Goal: Task Accomplishment & Management: Use online tool/utility

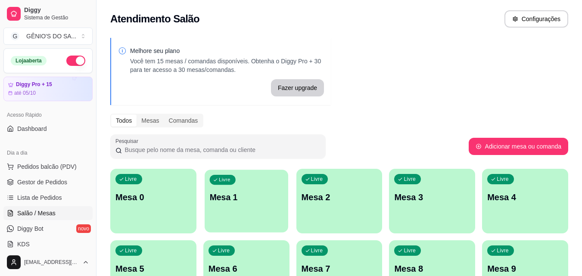
click at [219, 203] on p "Mesa 1" at bounding box center [246, 198] width 74 height 12
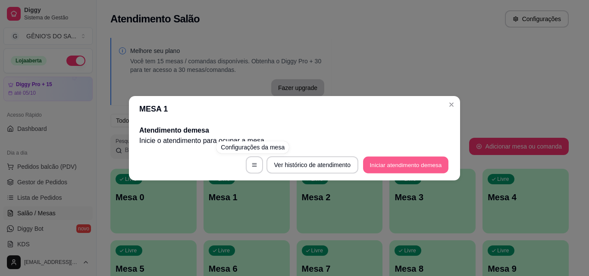
click at [416, 162] on button "Iniciar atendimento de mesa" at bounding box center [405, 164] width 85 height 17
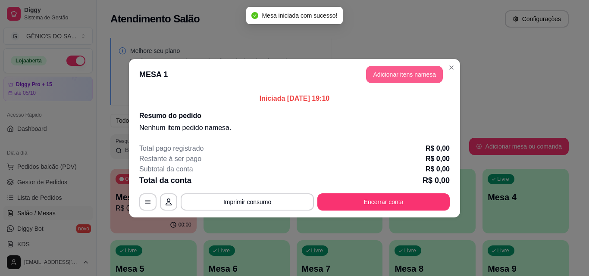
click at [416, 76] on button "Adicionar itens na mesa" at bounding box center [404, 74] width 77 height 17
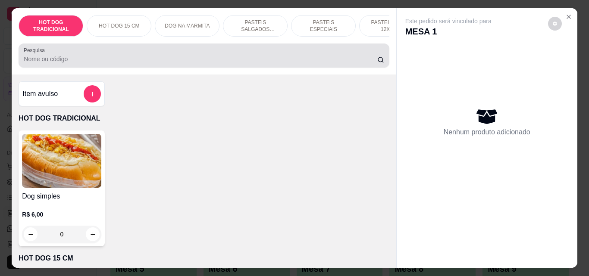
click at [109, 50] on div at bounding box center [204, 55] width 360 height 17
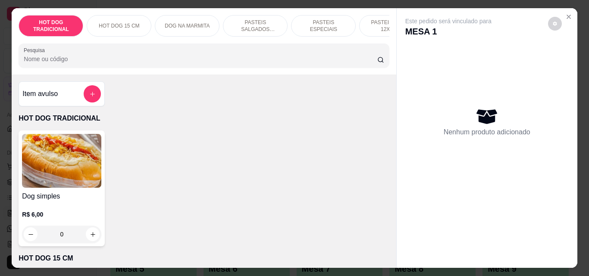
click at [112, 63] on input "Pesquisa" at bounding box center [200, 59] width 353 height 9
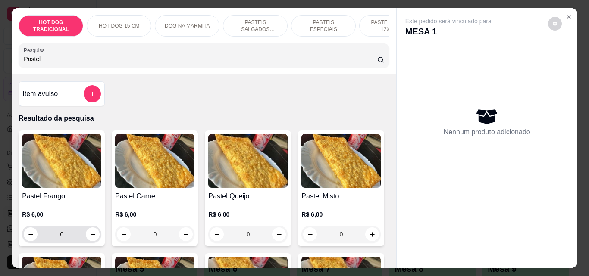
type input "Pastel"
click at [90, 238] on icon "increase-product-quantity" at bounding box center [93, 234] width 6 height 6
type input "1"
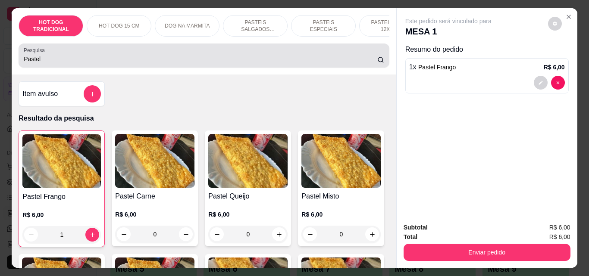
click at [87, 59] on input "Pastel" at bounding box center [200, 59] width 353 height 9
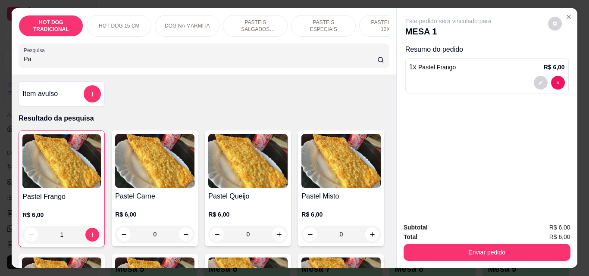
type input "P"
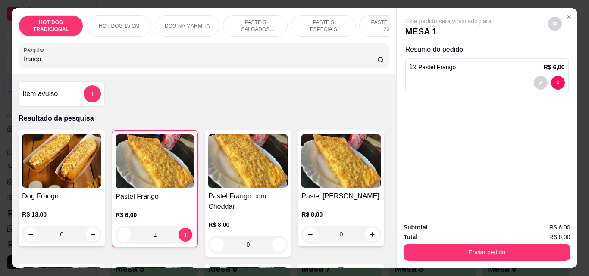
type input "frango"
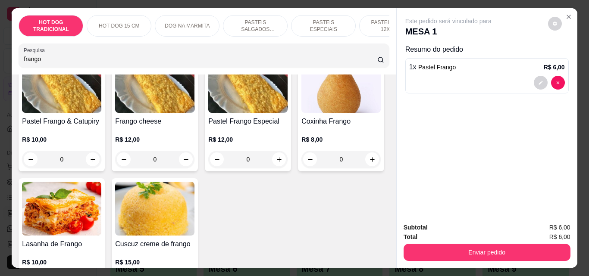
scroll to position [164, 0]
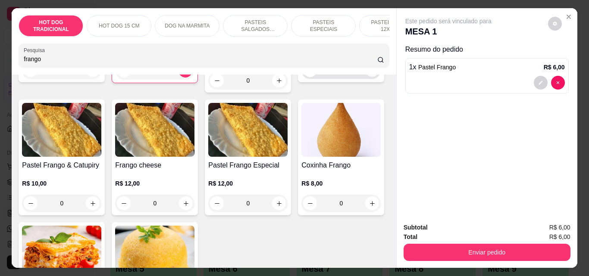
click at [369, 74] on icon "increase-product-quantity" at bounding box center [372, 70] width 6 height 6
type input "1"
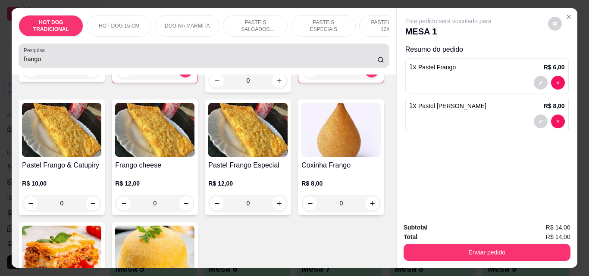
click at [325, 54] on div "frango" at bounding box center [204, 55] width 360 height 17
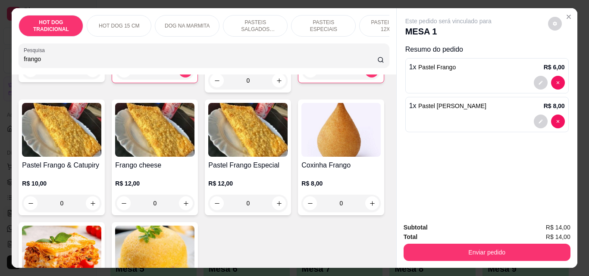
click at [325, 54] on div "frango" at bounding box center [204, 55] width 360 height 17
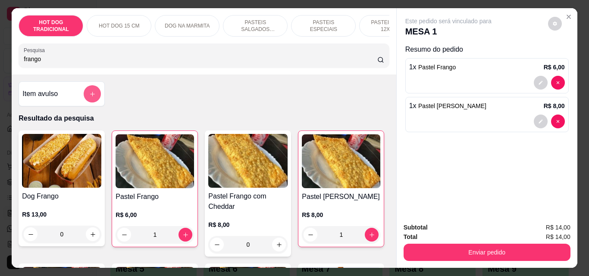
click at [92, 97] on icon "add-separate-item" at bounding box center [92, 94] width 6 height 6
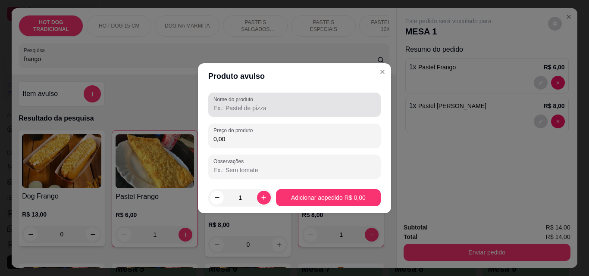
click at [287, 99] on div at bounding box center [294, 104] width 162 height 17
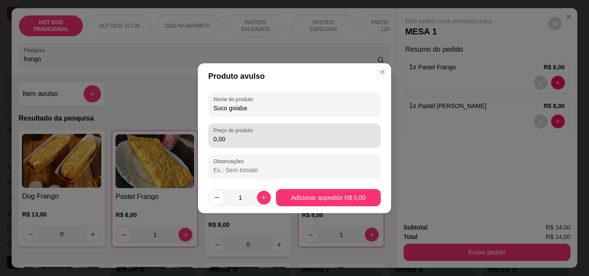
type input "Suco goiaba"
click at [244, 144] on div "Preço do produto 0,00" at bounding box center [294, 136] width 172 height 24
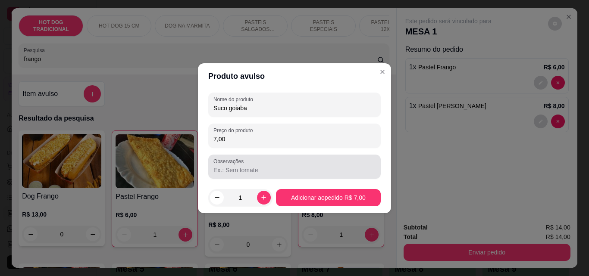
type input "7,00"
click at [240, 171] on input "Observações" at bounding box center [294, 170] width 162 height 9
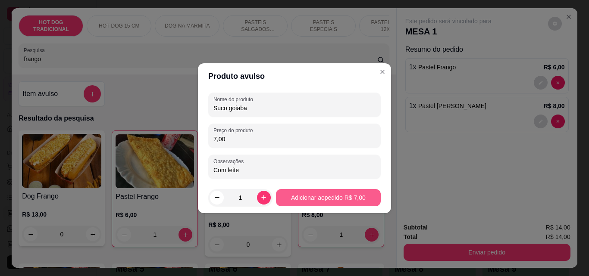
type input "Com leite"
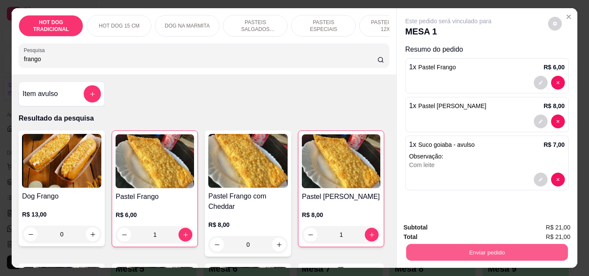
click at [509, 247] on button "Enviar pedido" at bounding box center [487, 252] width 162 height 17
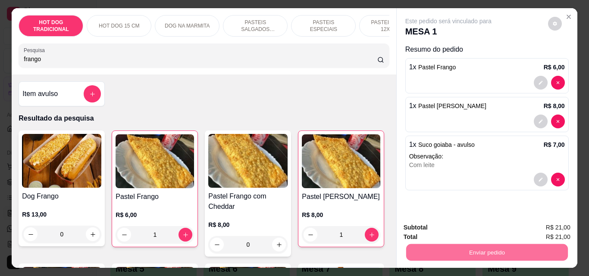
click at [532, 227] on button "Enviar pedido" at bounding box center [547, 228] width 47 height 16
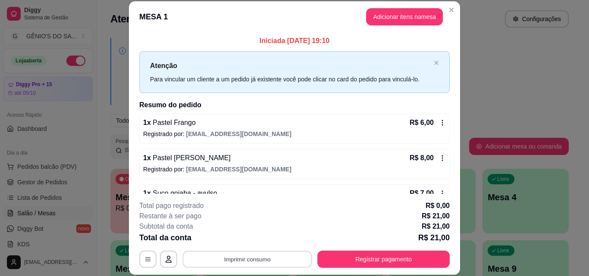
click at [257, 258] on button "Imprimir consumo" at bounding box center [247, 259] width 129 height 17
click at [309, 162] on div "1 x Pastel frango queijo R$ 8,00" at bounding box center [294, 158] width 303 height 10
